Goal: Transaction & Acquisition: Subscribe to service/newsletter

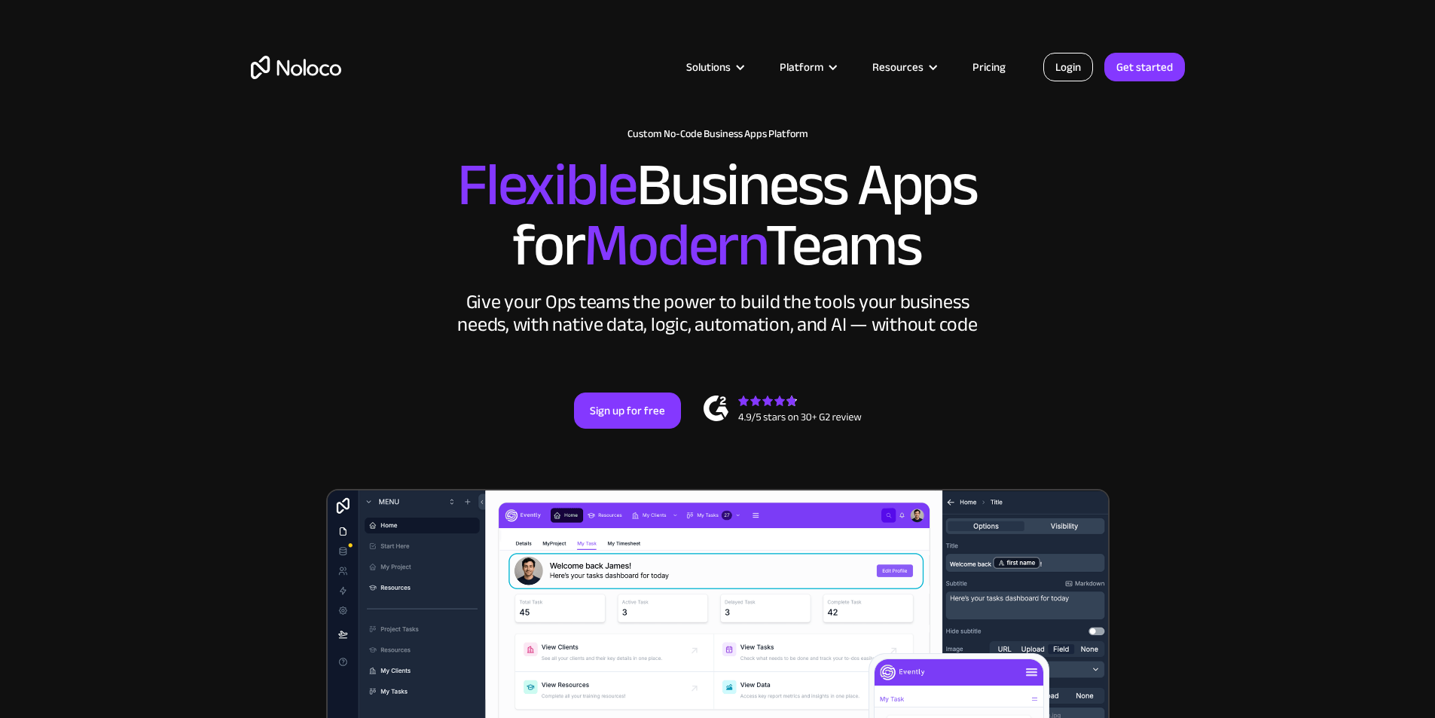
click at [1065, 70] on link "Login" at bounding box center [1068, 67] width 50 height 29
click at [1137, 74] on link "Get started" at bounding box center [1144, 67] width 81 height 29
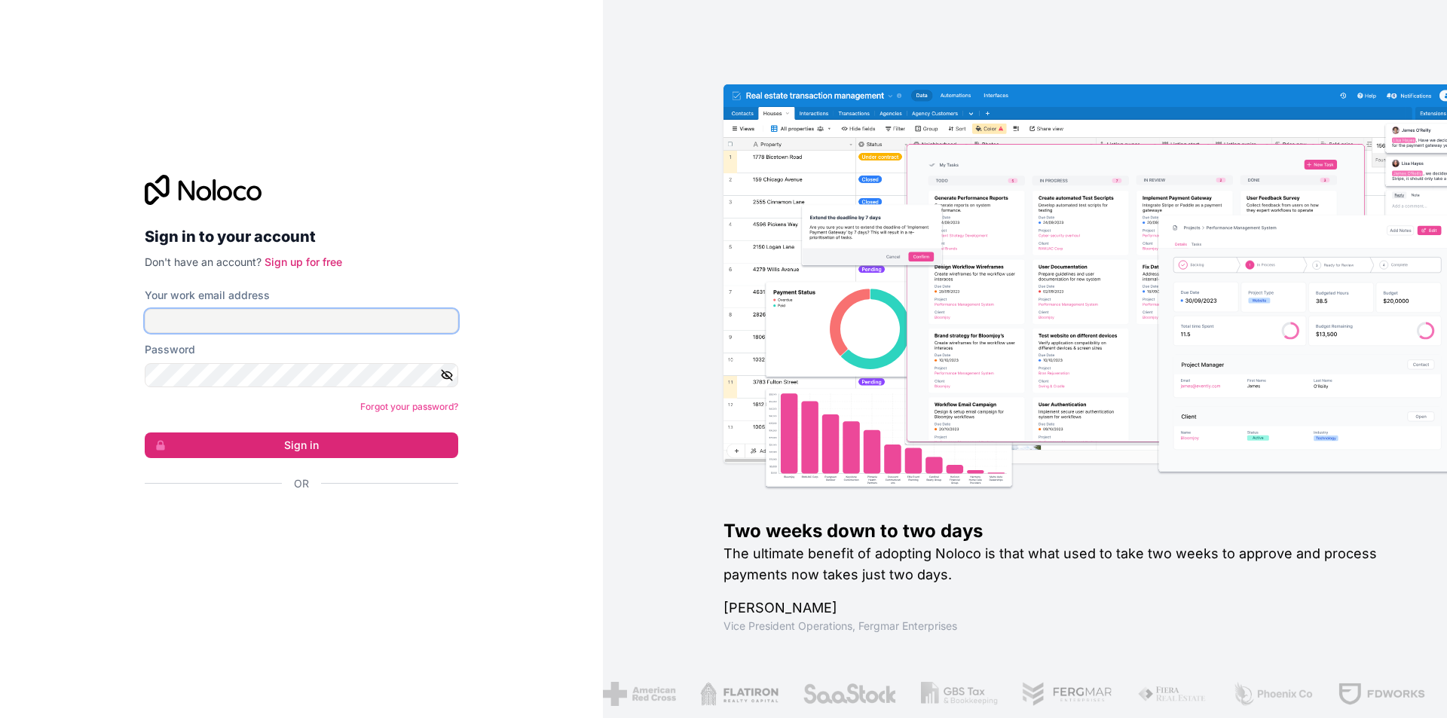
click at [232, 324] on input "Your work email address" at bounding box center [301, 321] width 313 height 24
